Goal: Task Accomplishment & Management: Manage account settings

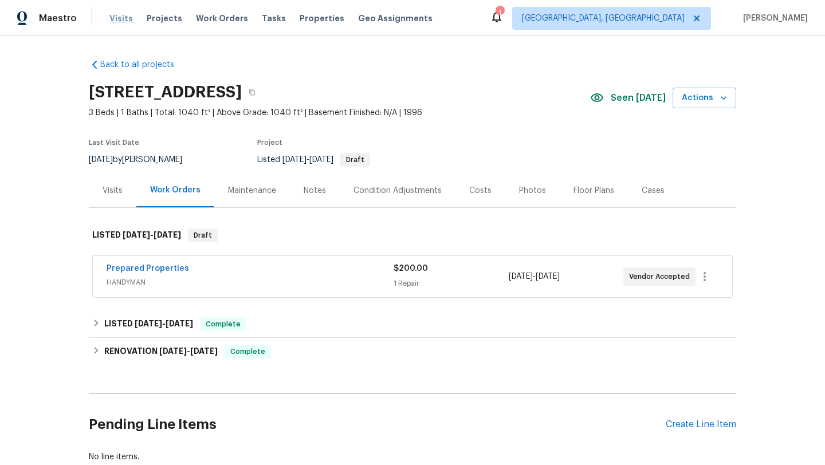
click at [119, 19] on span "Visits" at bounding box center [121, 18] width 24 height 11
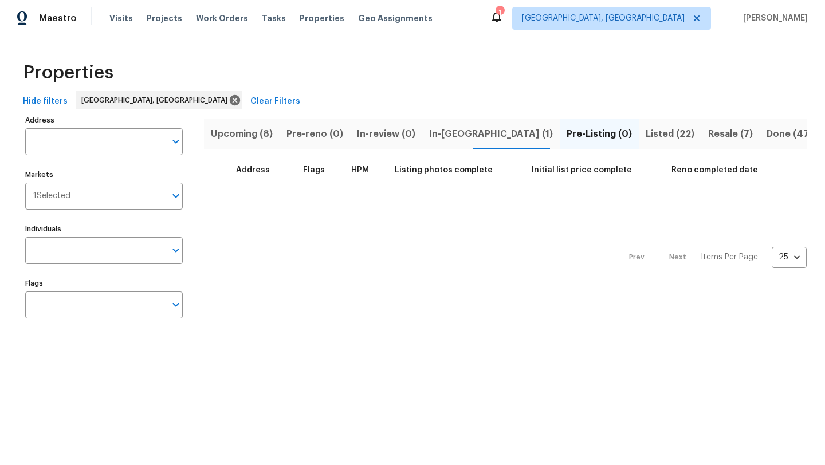
click at [234, 136] on span "Upcoming (8)" at bounding box center [242, 134] width 62 height 16
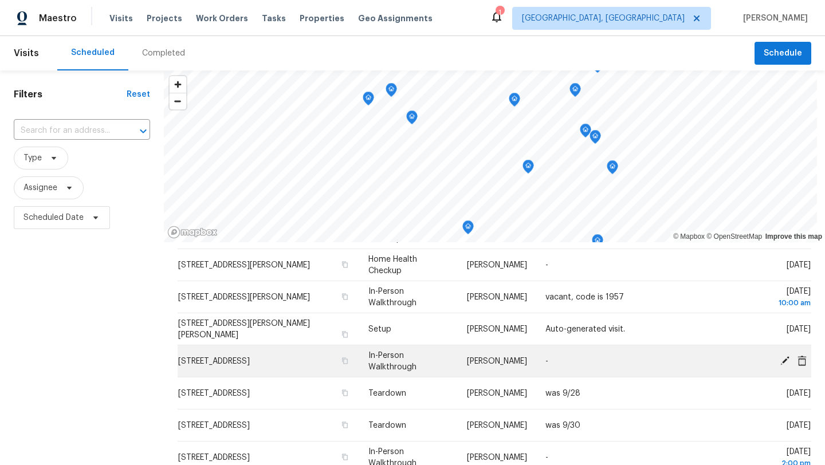
scroll to position [162, 0]
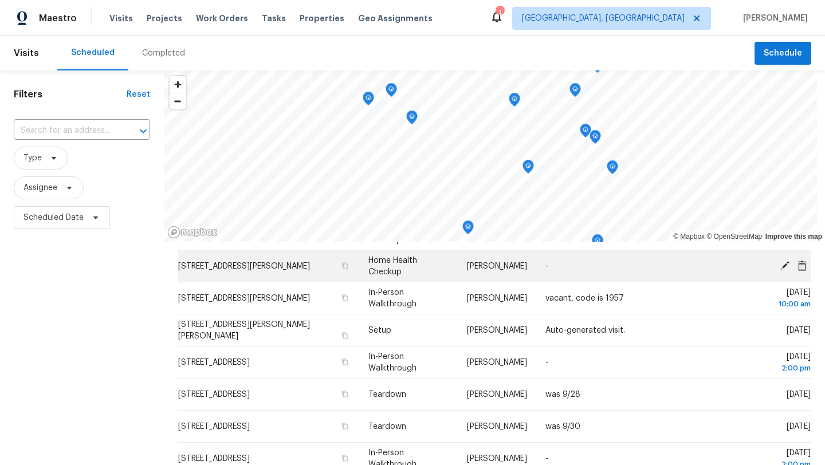
click at [785, 265] on icon at bounding box center [785, 265] width 9 height 9
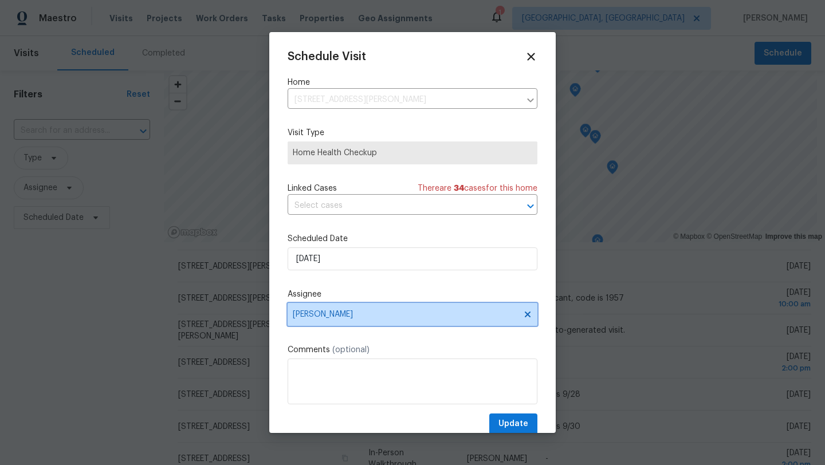
click at [316, 309] on span "[PERSON_NAME]" at bounding box center [413, 314] width 250 height 23
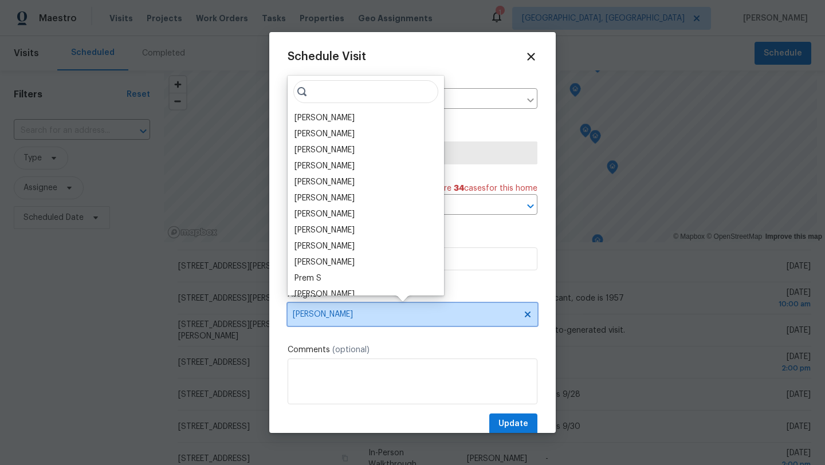
click at [316, 309] on span "[PERSON_NAME]" at bounding box center [413, 314] width 250 height 23
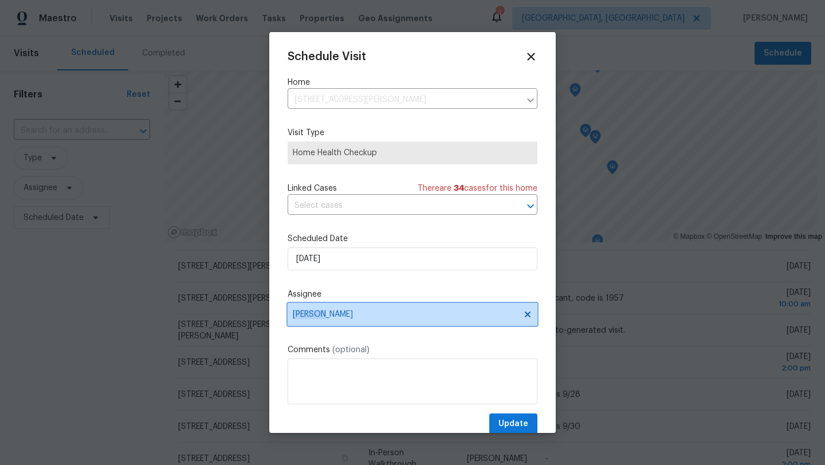
click at [316, 309] on span "[PERSON_NAME]" at bounding box center [413, 314] width 250 height 23
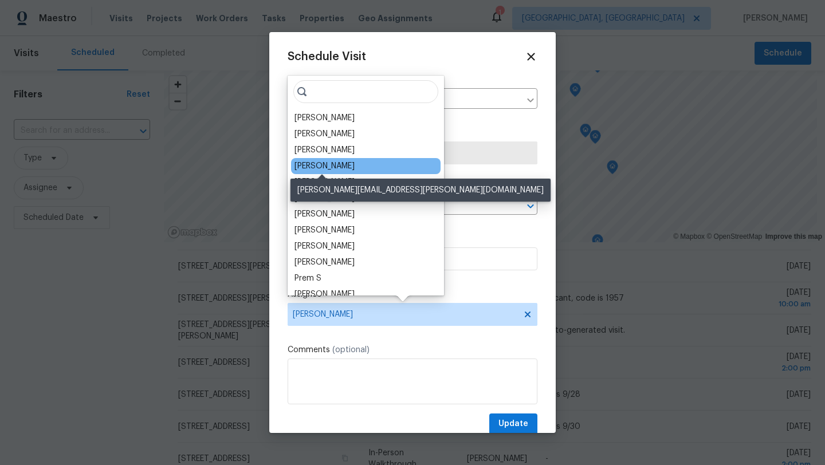
click at [322, 165] on div "[PERSON_NAME]" at bounding box center [325, 165] width 60 height 11
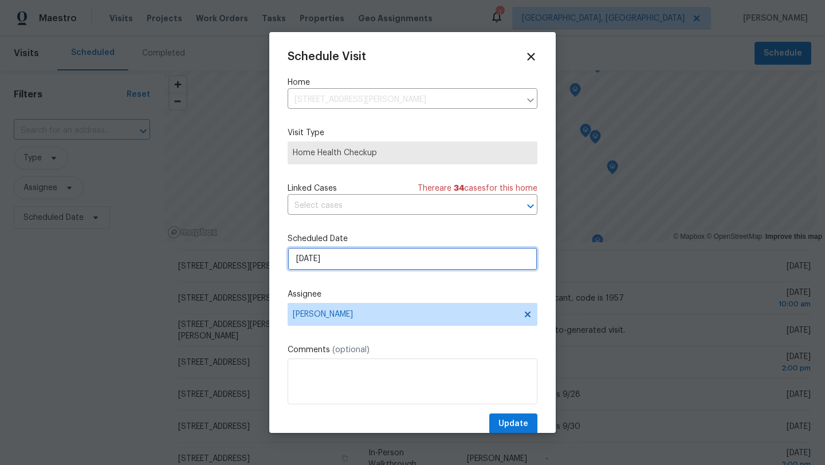
click at [369, 253] on input "9/29/2025" at bounding box center [413, 259] width 250 height 23
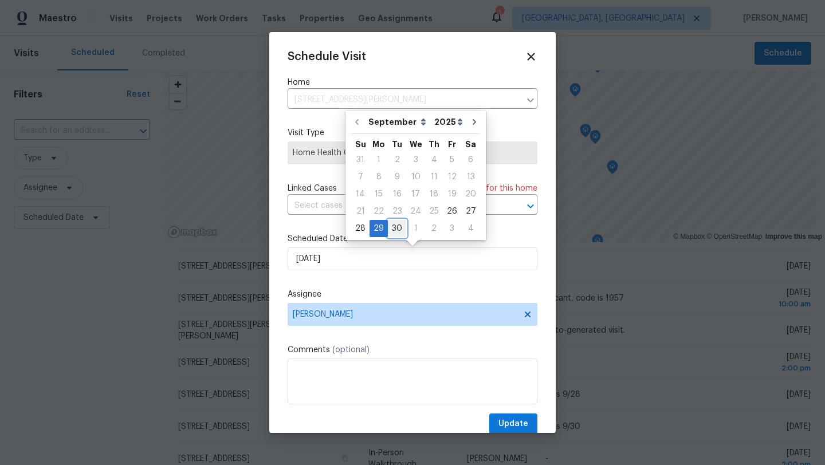
click at [396, 229] on div "30" at bounding box center [397, 229] width 18 height 16
type input "9/30/2025"
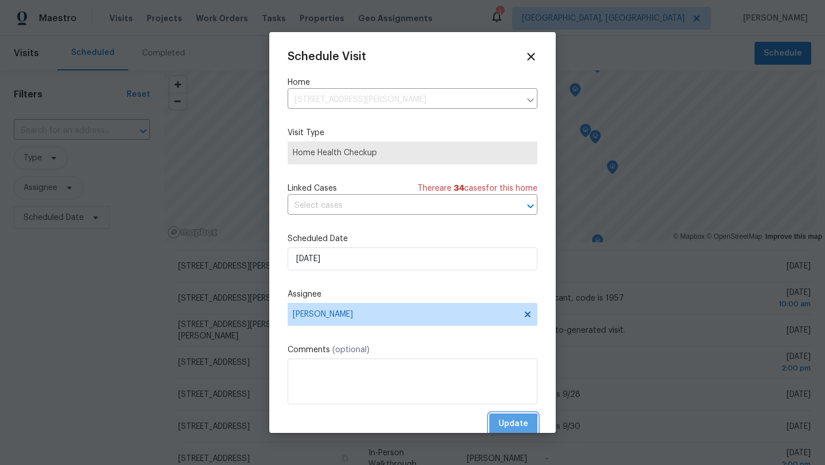
click at [505, 425] on span "Update" at bounding box center [514, 424] width 30 height 14
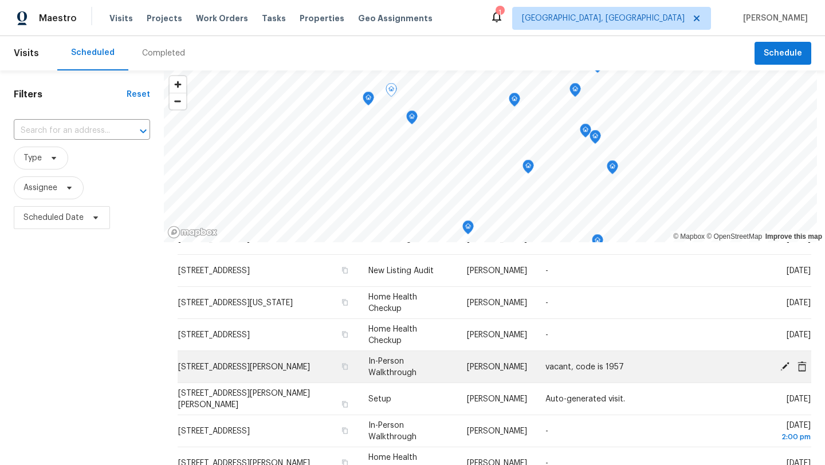
scroll to position [61, 0]
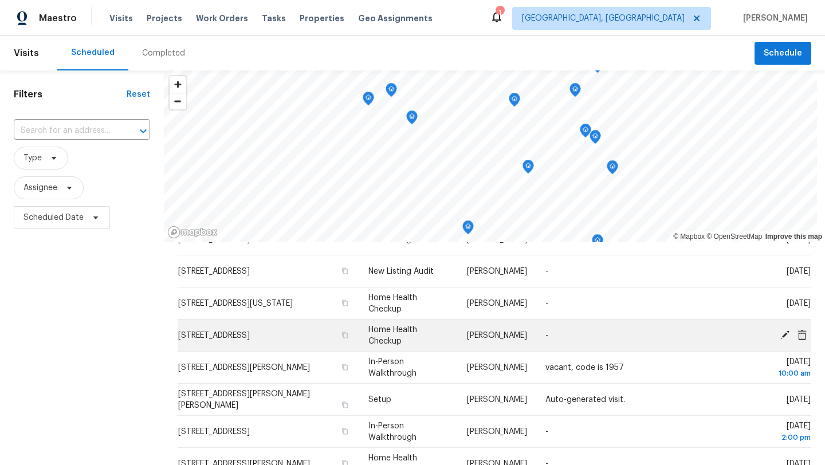
click at [782, 335] on icon at bounding box center [785, 335] width 10 height 10
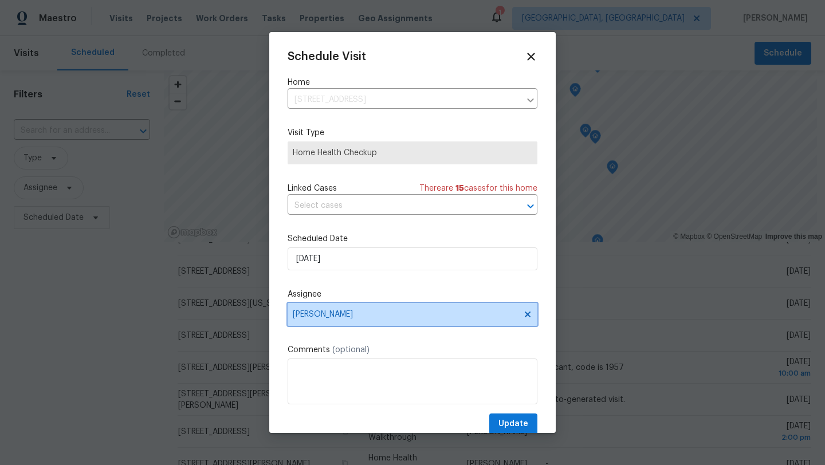
click at [320, 321] on span "[PERSON_NAME]" at bounding box center [413, 314] width 250 height 23
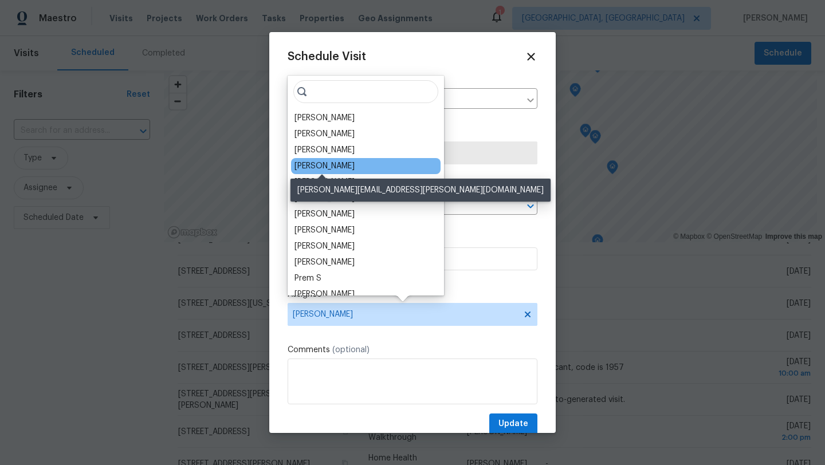
click at [331, 168] on div "[PERSON_NAME]" at bounding box center [325, 165] width 60 height 11
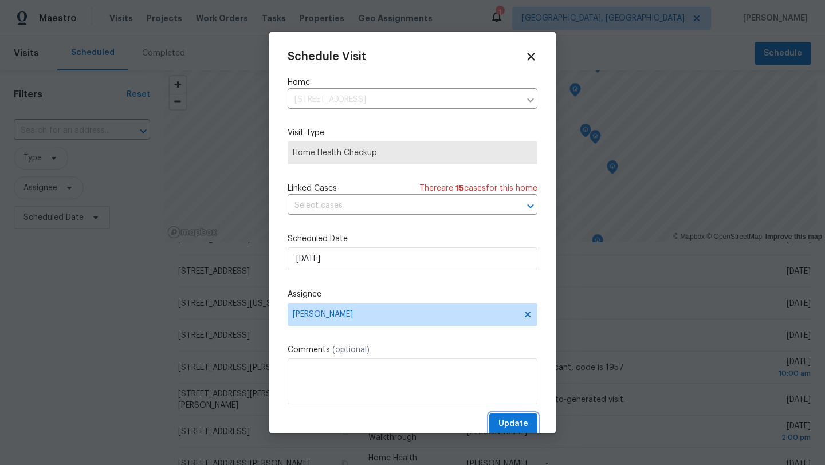
click at [504, 420] on span "Update" at bounding box center [514, 424] width 30 height 14
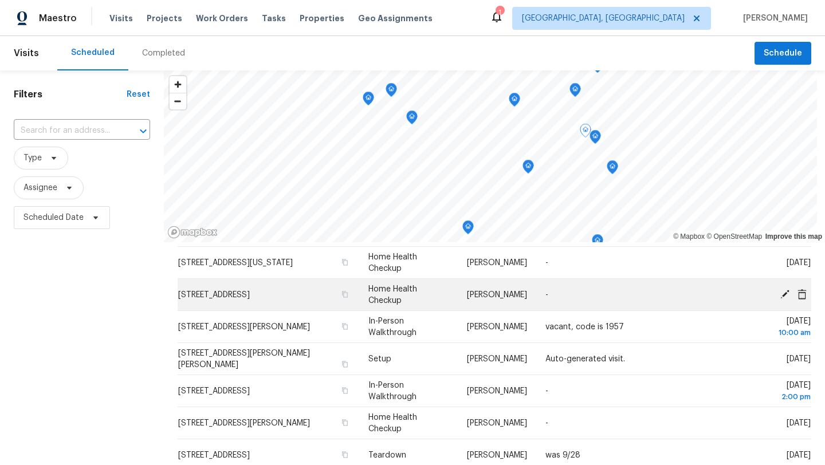
scroll to position [103, 0]
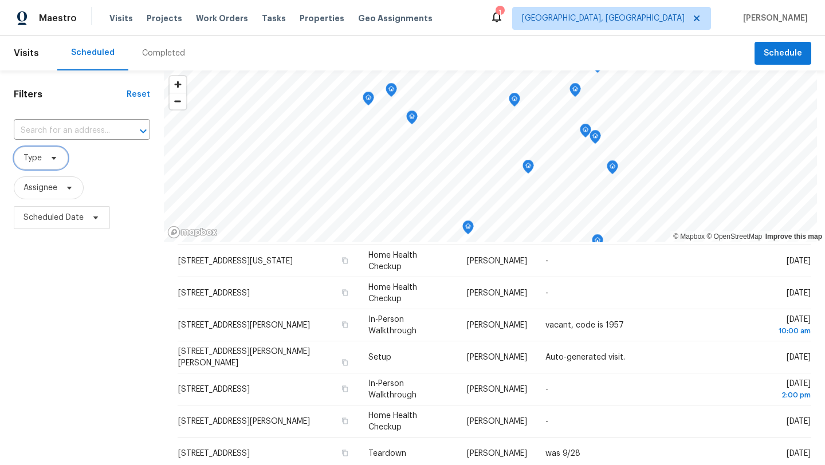
click at [40, 162] on span "Type" at bounding box center [33, 157] width 18 height 11
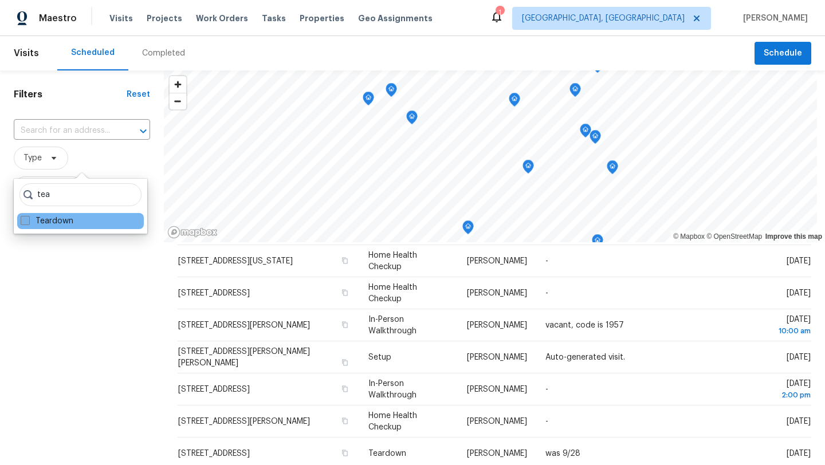
type input "tea"
click at [21, 226] on label "Teardown" at bounding box center [47, 221] width 53 height 11
click at [21, 223] on input "Teardown" at bounding box center [24, 219] width 7 height 7
checkbox input "true"
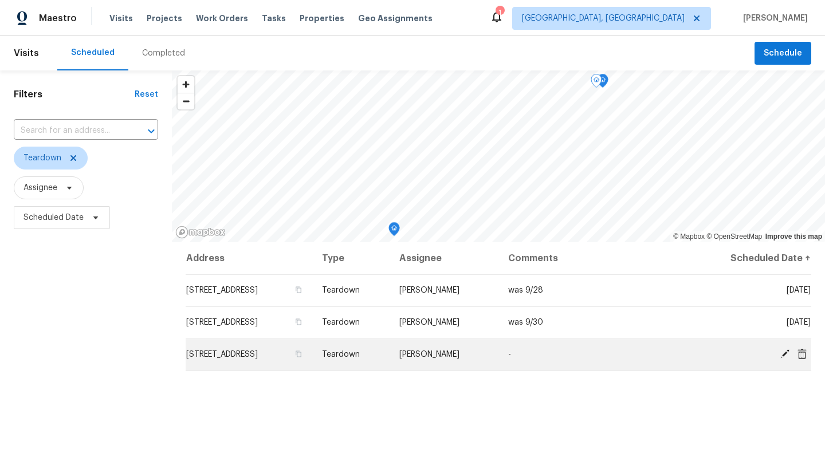
click at [783, 356] on icon at bounding box center [785, 354] width 9 height 9
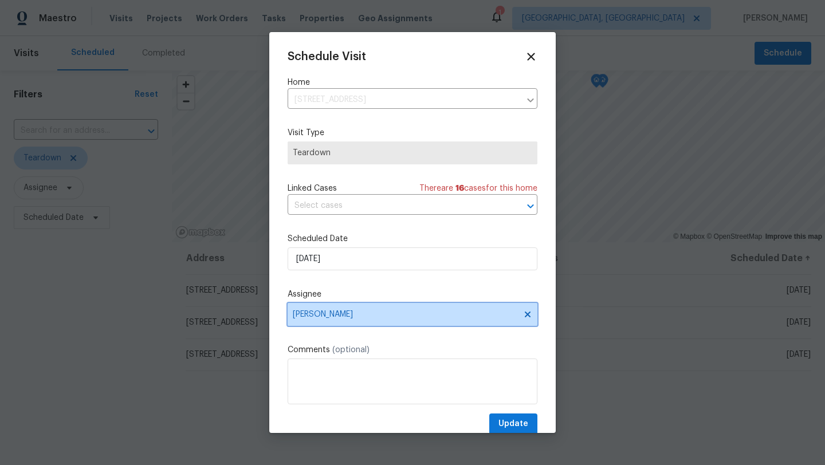
click at [310, 314] on span "[PERSON_NAME]" at bounding box center [405, 314] width 225 height 9
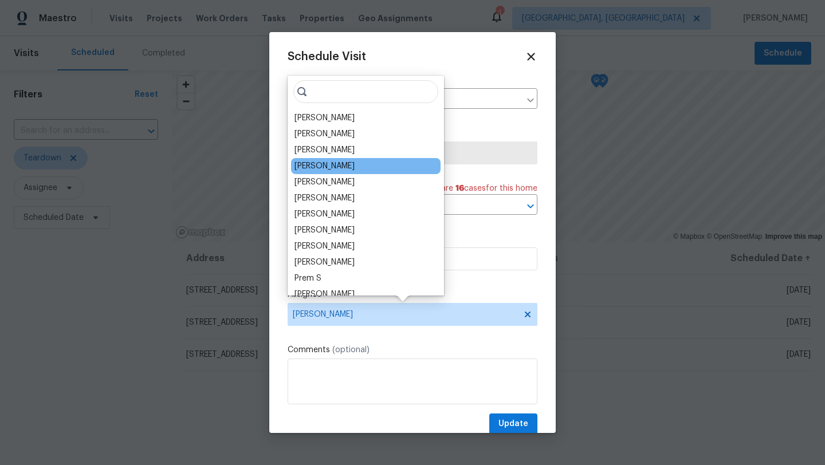
click at [342, 167] on div "[PERSON_NAME]" at bounding box center [325, 165] width 60 height 11
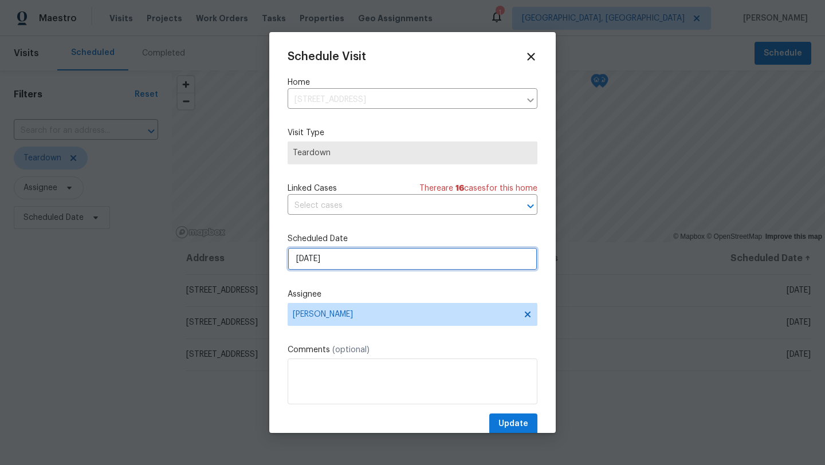
click at [320, 260] on input "10/19/2025" at bounding box center [413, 259] width 250 height 23
select select "9"
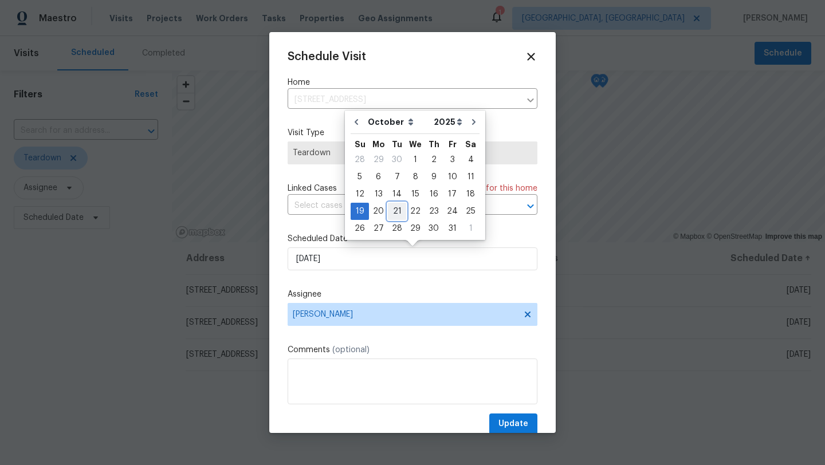
click at [396, 212] on div "21" at bounding box center [397, 211] width 18 height 16
type input "10/21/2025"
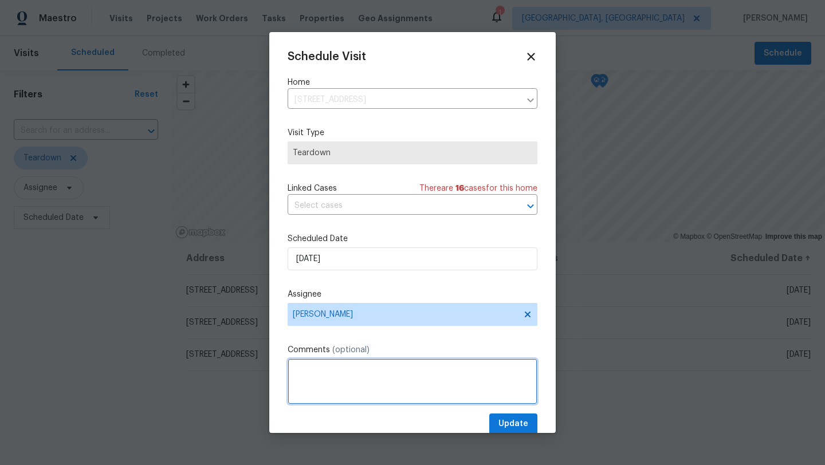
click at [311, 368] on textarea at bounding box center [413, 382] width 250 height 46
type textarea "was 10/19"
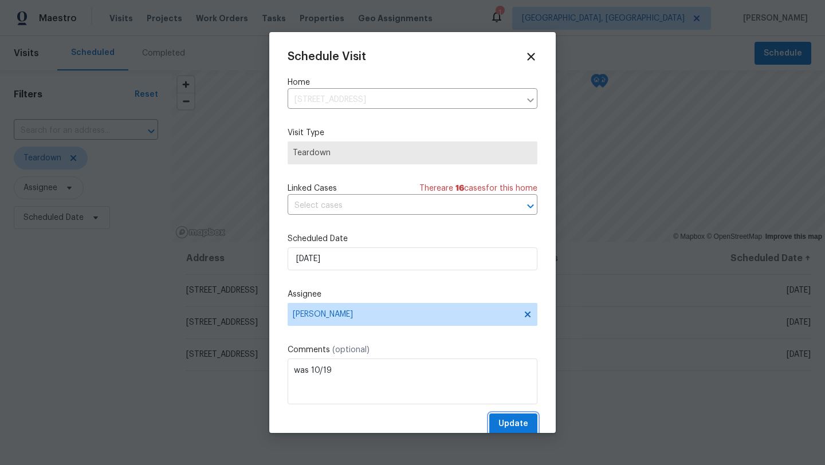
click at [520, 422] on span "Update" at bounding box center [514, 424] width 30 height 14
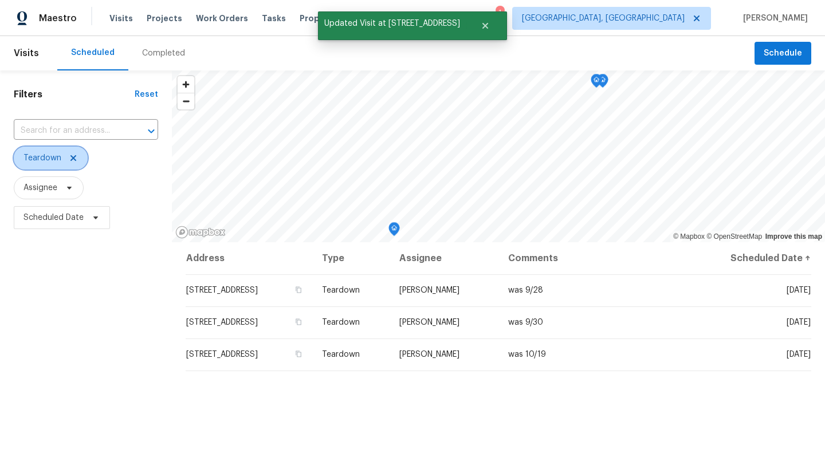
click at [76, 154] on icon at bounding box center [73, 158] width 9 height 9
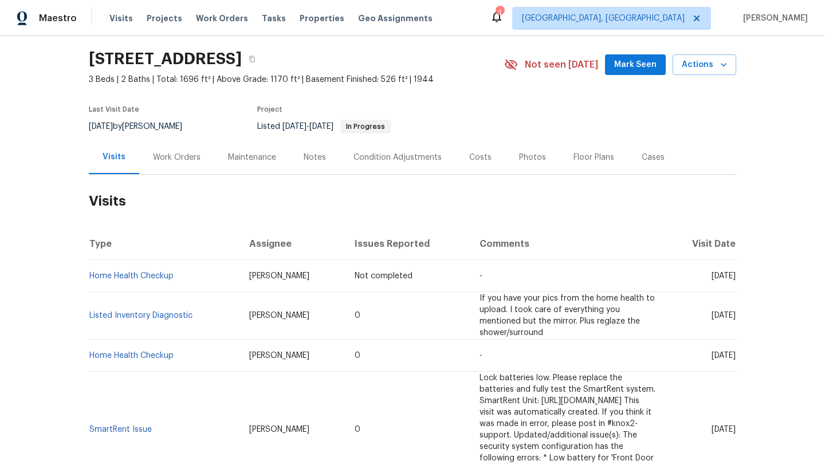
scroll to position [35, 0]
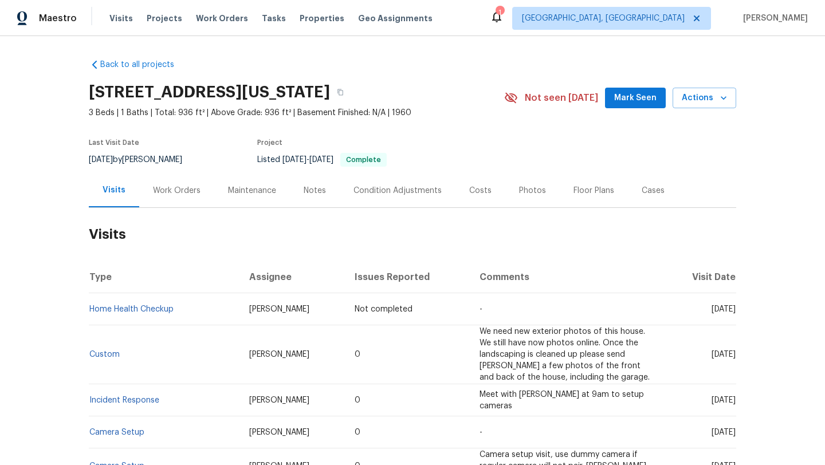
click at [618, 99] on button "Mark Seen" at bounding box center [635, 98] width 61 height 21
